Goal: Use online tool/utility

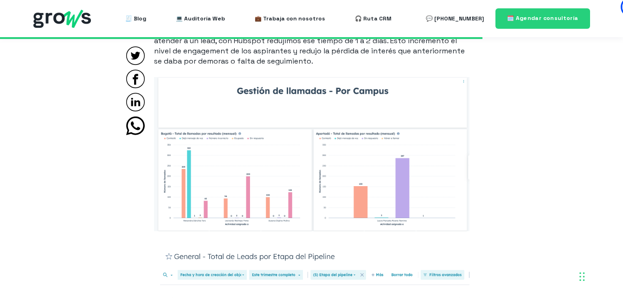
scroll to position [4616, 0]
click at [332, 227] on img at bounding box center [312, 154] width 316 height 154
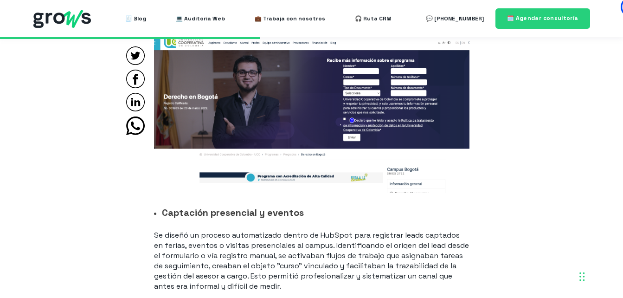
scroll to position [2416, 0]
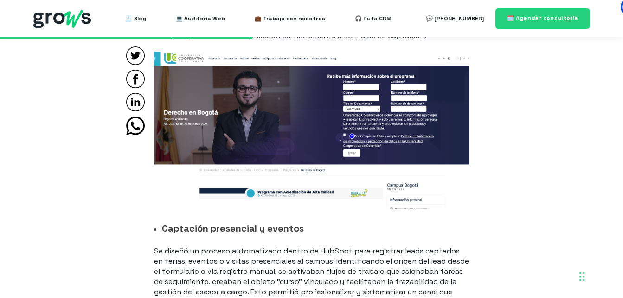
click at [188, 26] on span "💻 Auditoría Web" at bounding box center [200, 18] width 49 height 19
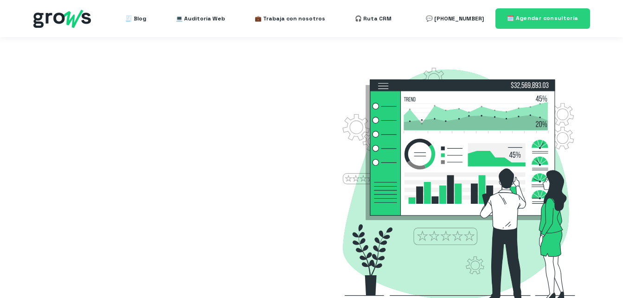
select select "CO"
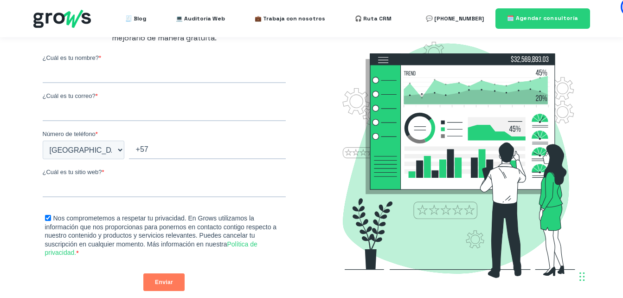
scroll to position [82, 0]
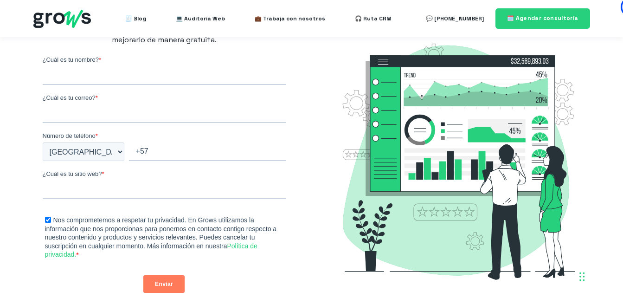
click at [439, 116] on rect at bounding box center [462, 122] width 185 height 135
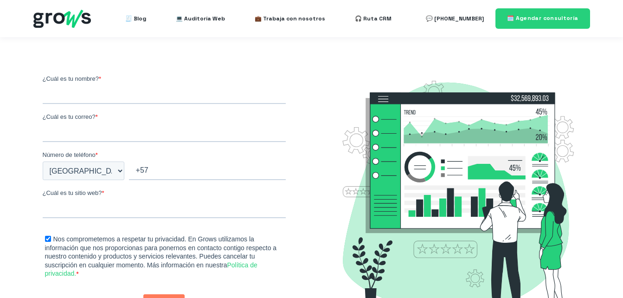
select select "CO"
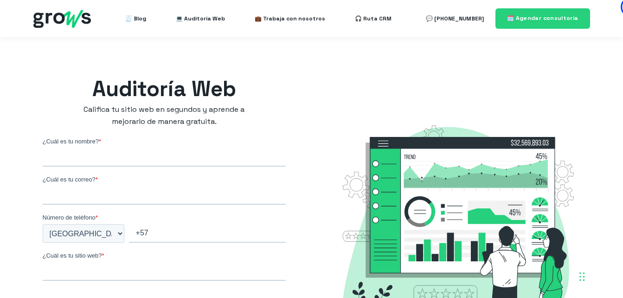
scroll to position [82, 0]
